Goal: Find specific page/section: Find specific page/section

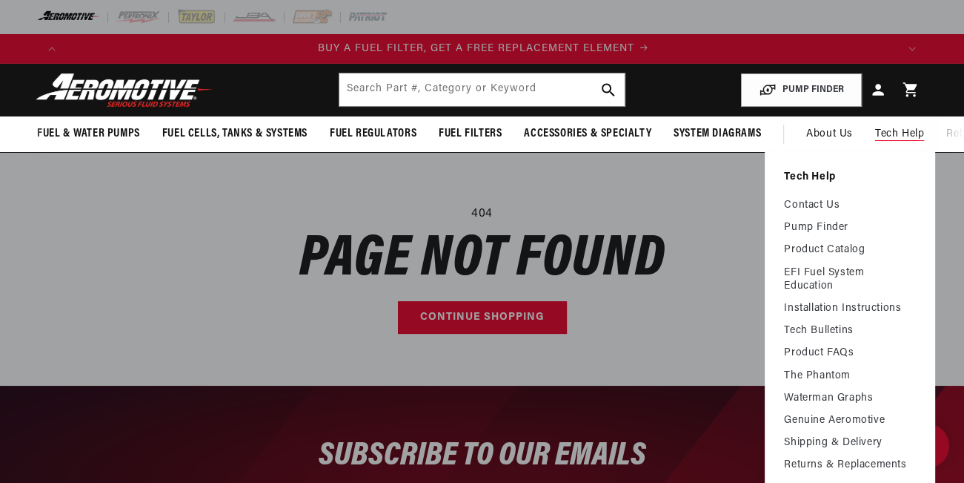
scroll to position [0, 830]
click at [804, 205] on link "Contact Us" at bounding box center [850, 205] width 132 height 13
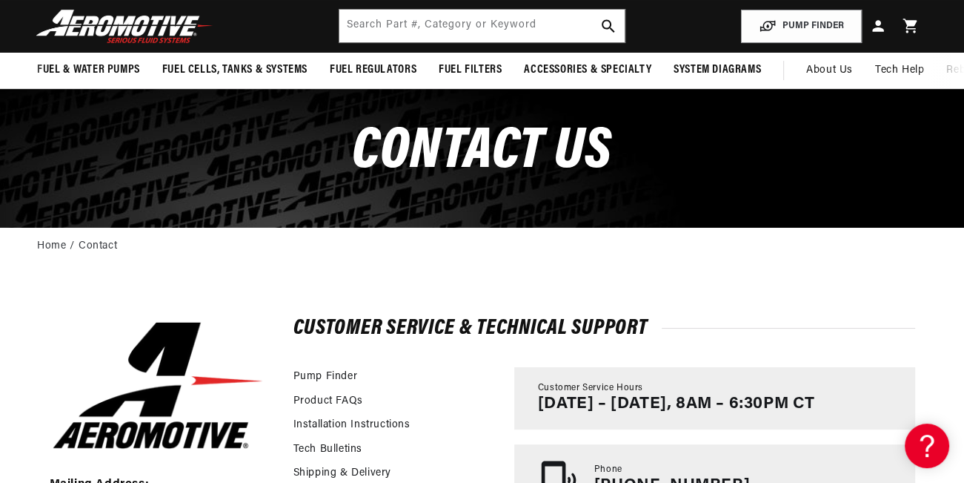
scroll to position [0, 2492]
click at [416, 25] on input "text" at bounding box center [482, 26] width 285 height 33
type input "27001"
click at [611, 20] on icon "search button" at bounding box center [608, 26] width 14 height 14
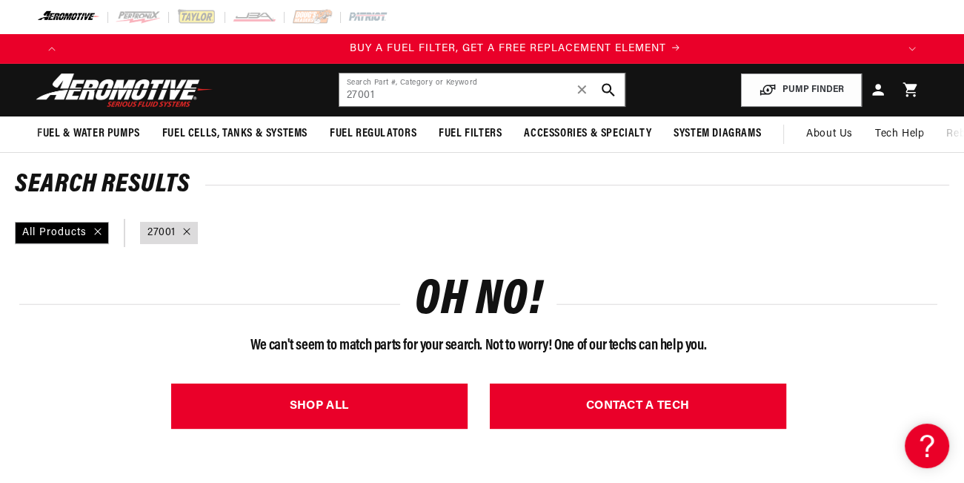
scroll to position [0, 830]
click at [377, 90] on input "27001" at bounding box center [482, 89] width 285 height 33
click at [346, 90] on input "27001" at bounding box center [482, 89] width 285 height 33
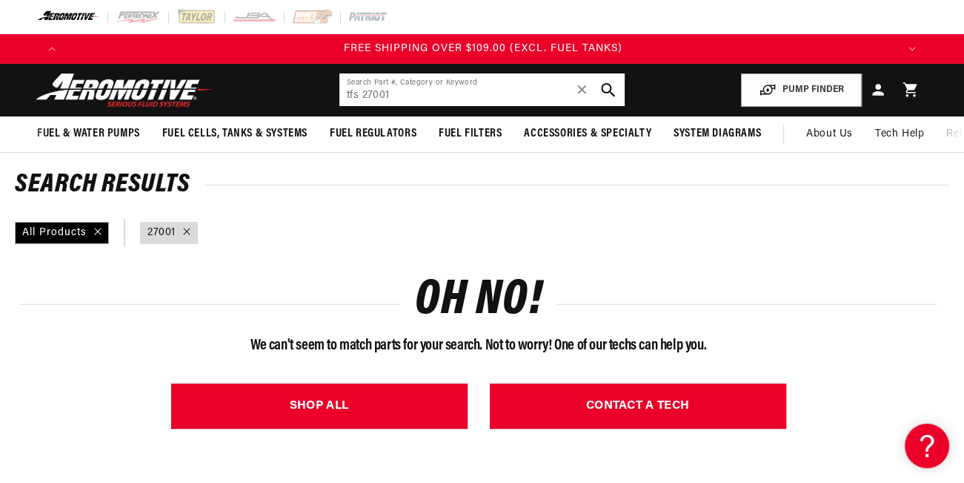
type input "tfs 27001"
click at [612, 88] on icon "search button" at bounding box center [608, 90] width 14 height 14
click at [611, 87] on use "search button" at bounding box center [608, 90] width 14 height 14
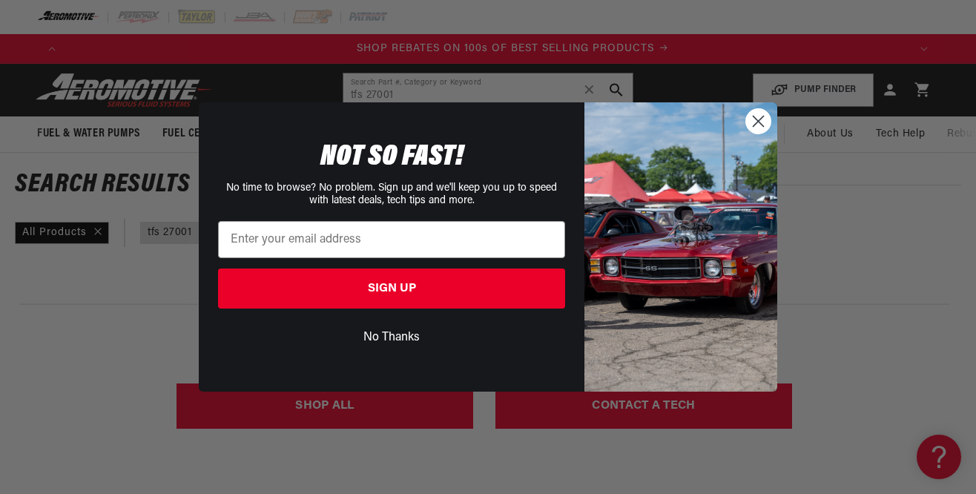
scroll to position [0, 1682]
